Goal: Entertainment & Leisure: Browse casually

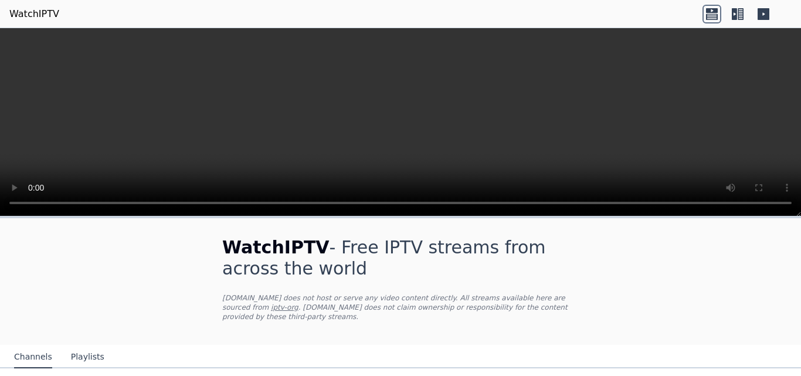
scroll to position [211, 0]
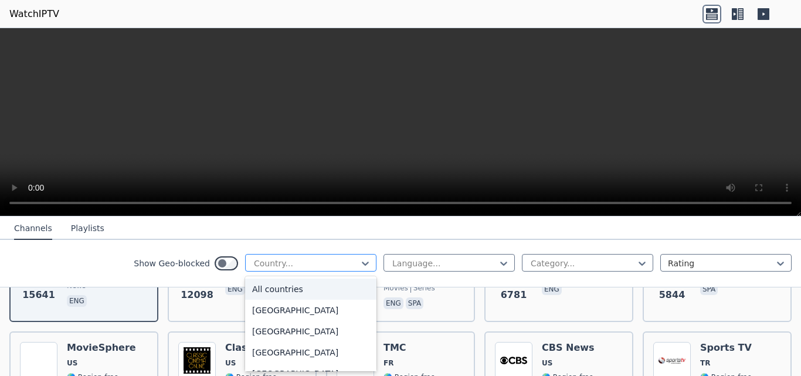
click at [340, 260] on div at bounding box center [306, 263] width 107 height 12
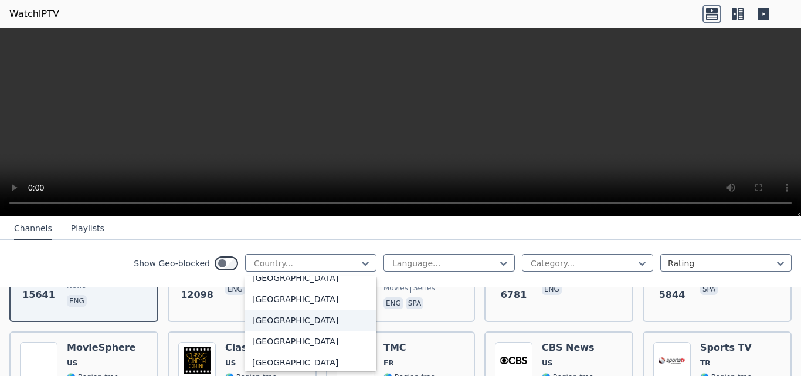
scroll to position [4000, 0]
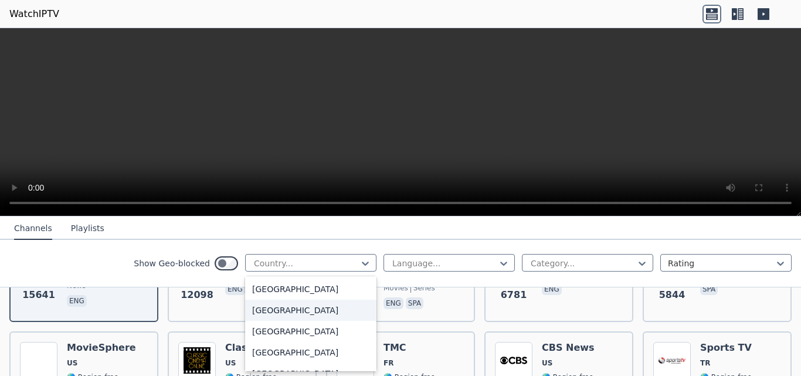
click at [287, 308] on div "[GEOGRAPHIC_DATA]" at bounding box center [310, 310] width 131 height 21
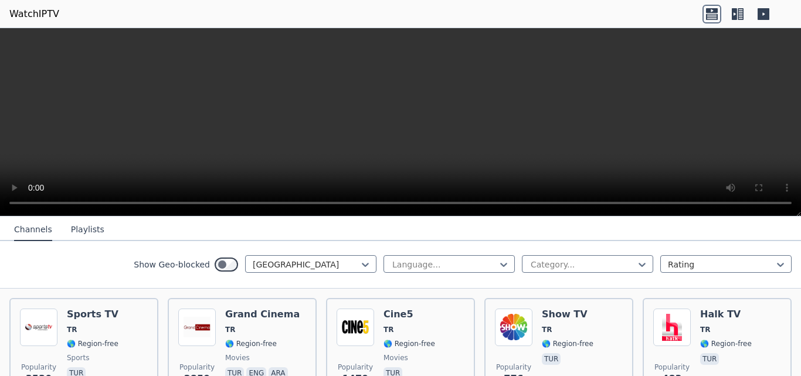
scroll to position [149, 0]
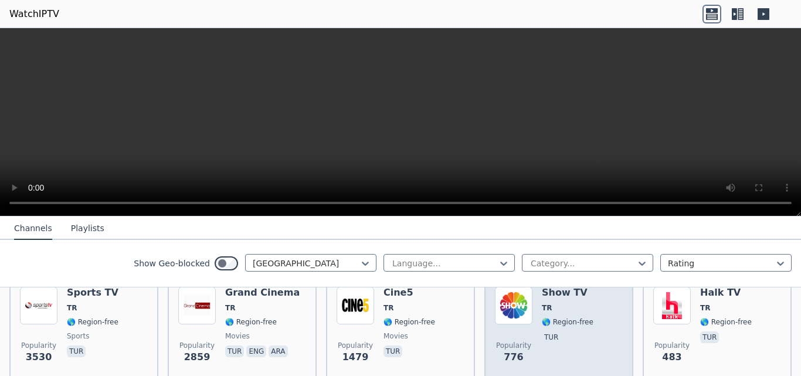
click at [528, 301] on div "Popularity 776 Show TV TR 🌎 Region-free tur" at bounding box center [559, 329] width 128 height 84
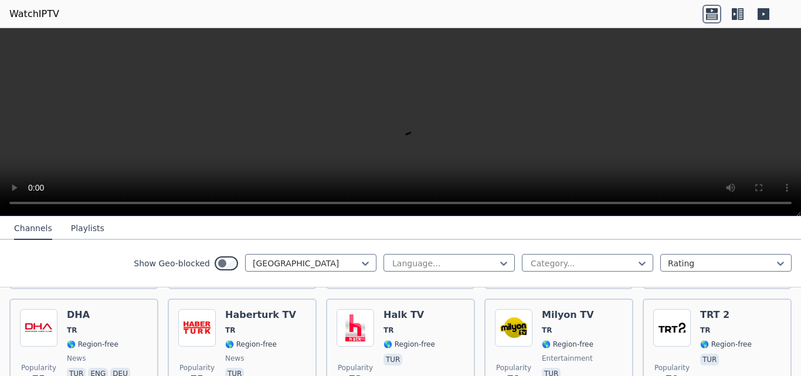
scroll to position [587, 0]
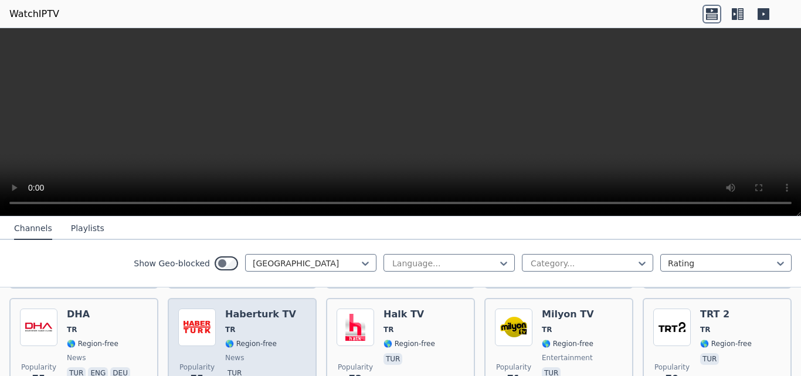
click at [236, 325] on span "TR" at bounding box center [260, 329] width 71 height 9
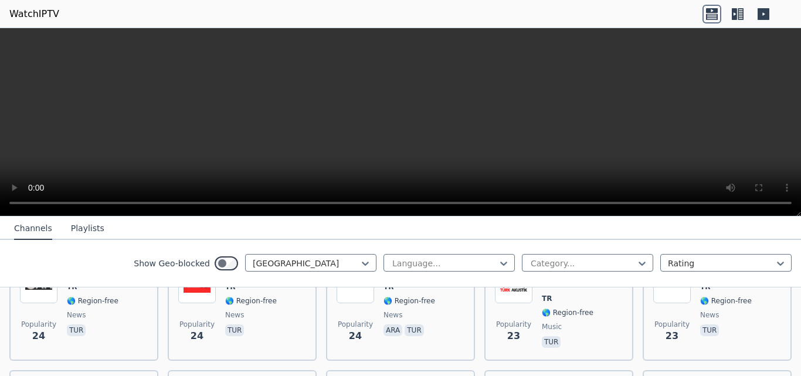
scroll to position [1552, 0]
click at [83, 230] on button "Playlists" at bounding box center [87, 228] width 33 height 22
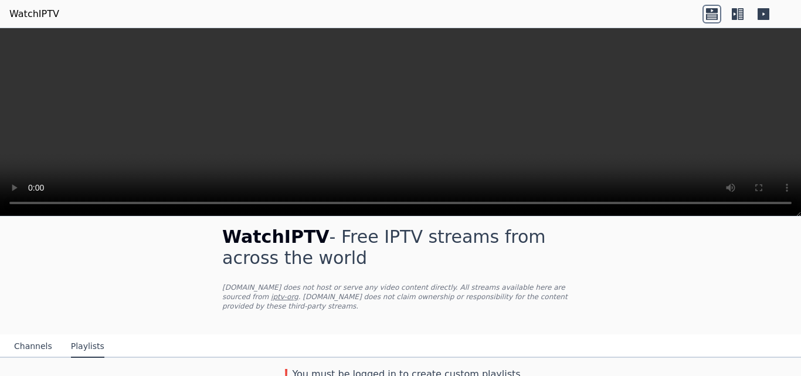
click at [32, 335] on button "Channels" at bounding box center [33, 346] width 38 height 22
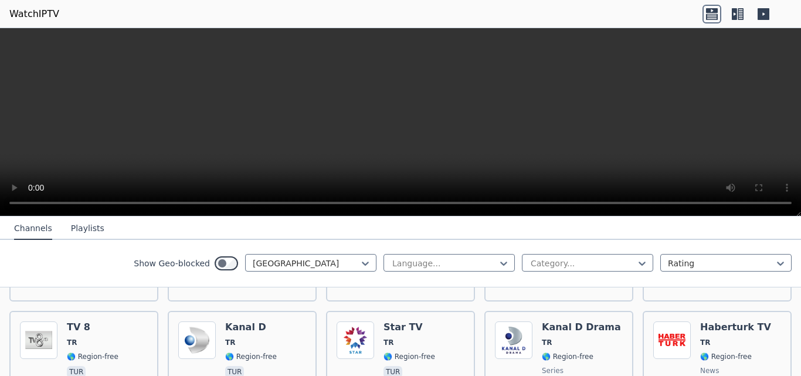
scroll to position [230, 0]
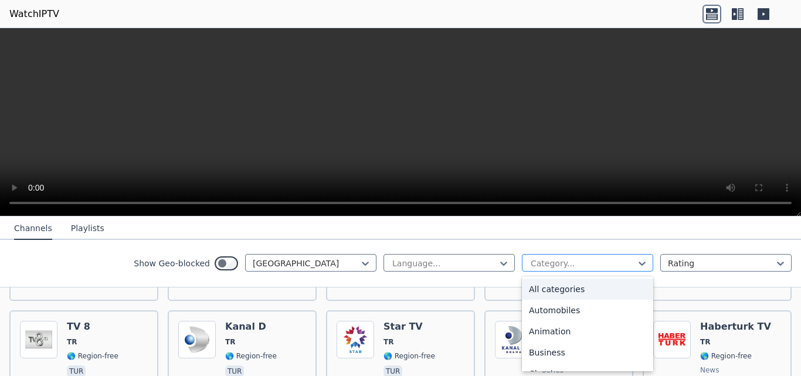
click at [552, 256] on div "Category..." at bounding box center [587, 263] width 131 height 18
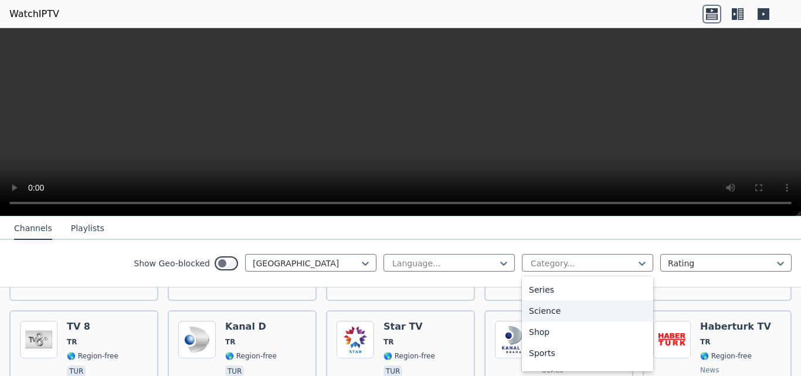
scroll to position [440, 0]
click at [554, 294] on div "Series" at bounding box center [587, 291] width 131 height 21
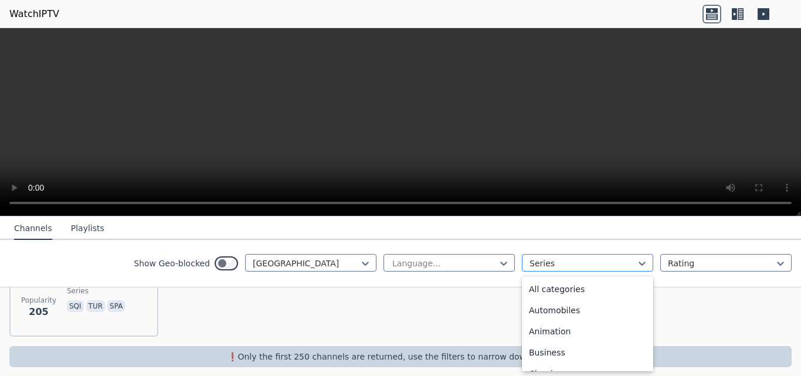
scroll to position [298, 0]
click at [583, 259] on div at bounding box center [582, 263] width 107 height 12
click at [557, 311] on div "Movies" at bounding box center [587, 307] width 131 height 21
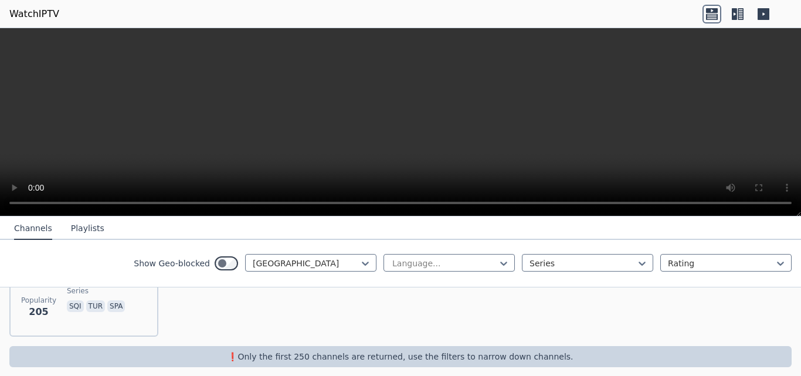
click at [557, 311] on div "Popularity 205 Kanal D Drama TR 🌎 Region-free series sqi tur spa" at bounding box center [400, 284] width 801 height 124
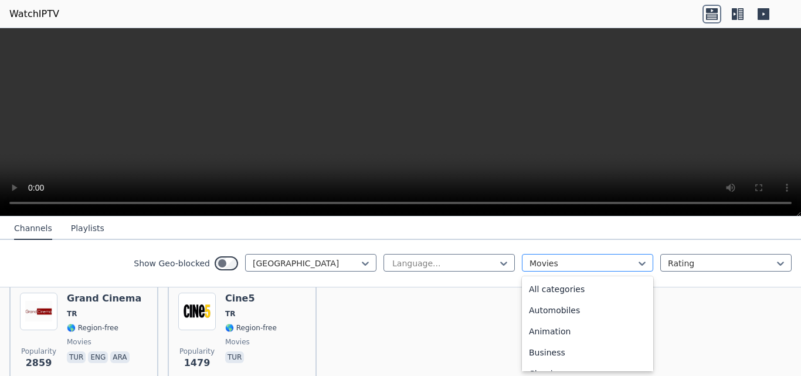
scroll to position [171, 0]
click at [564, 269] on div "Movies" at bounding box center [587, 263] width 131 height 18
click at [528, 291] on div "All categories" at bounding box center [587, 288] width 131 height 21
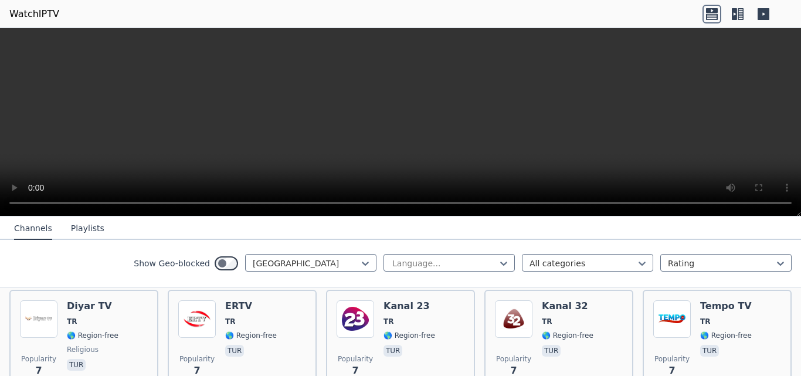
scroll to position [3813, 0]
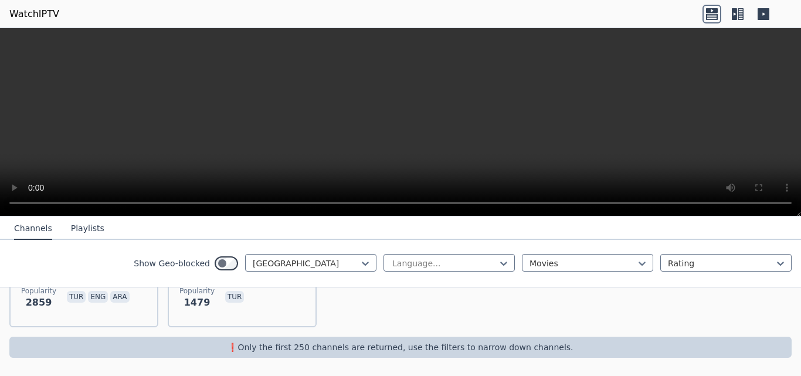
scroll to position [194, 0]
